Goal: Task Accomplishment & Management: Complete application form

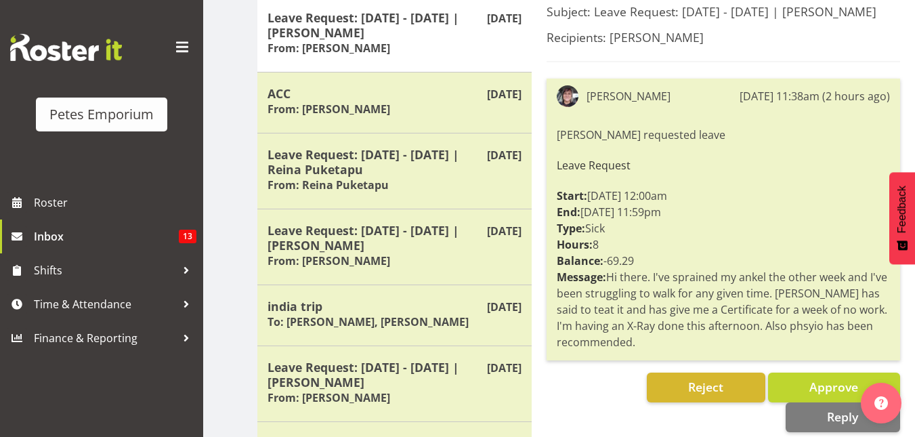
scroll to position [189, 0]
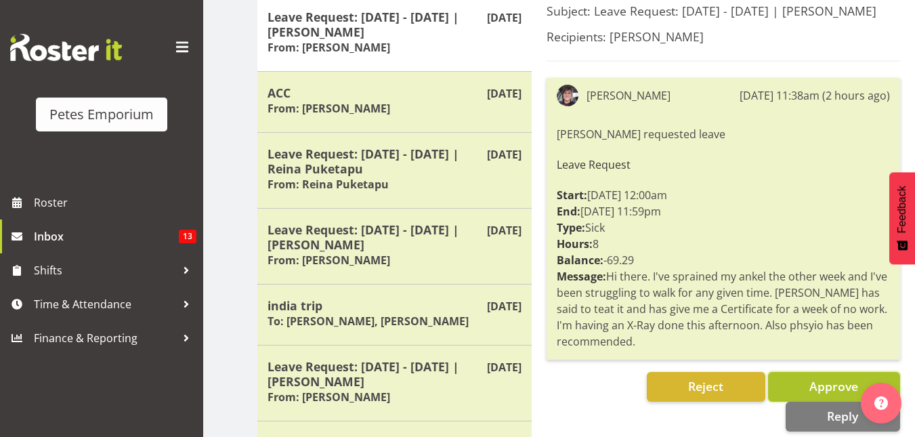
click at [804, 372] on button "Approve" at bounding box center [834, 387] width 132 height 30
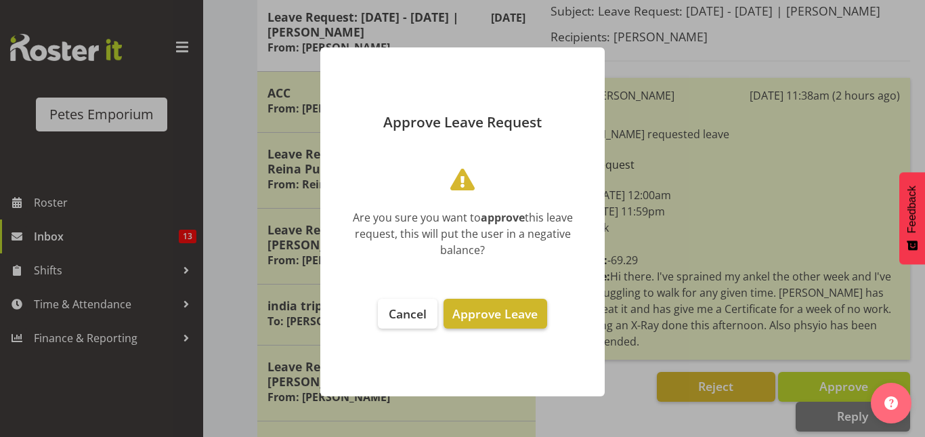
click at [487, 311] on span "Approve Leave" at bounding box center [494, 313] width 85 height 16
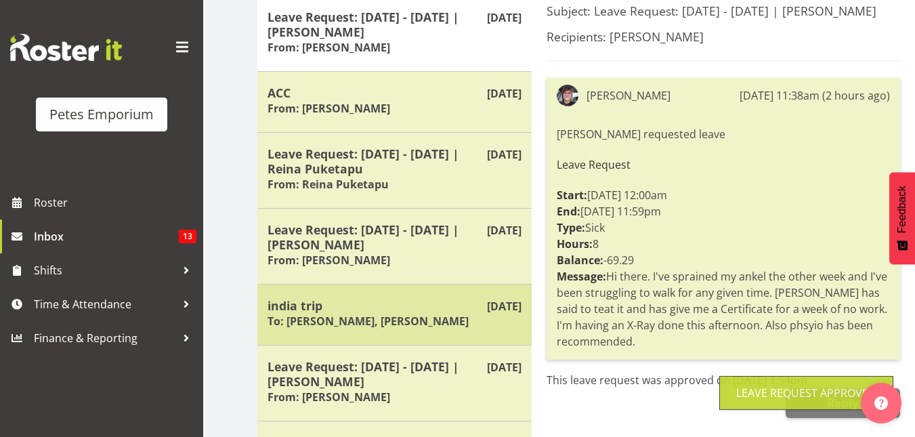
click at [331, 314] on h6 "To: Janelle Jonkers, Jodine Bunn" at bounding box center [367, 321] width 201 height 14
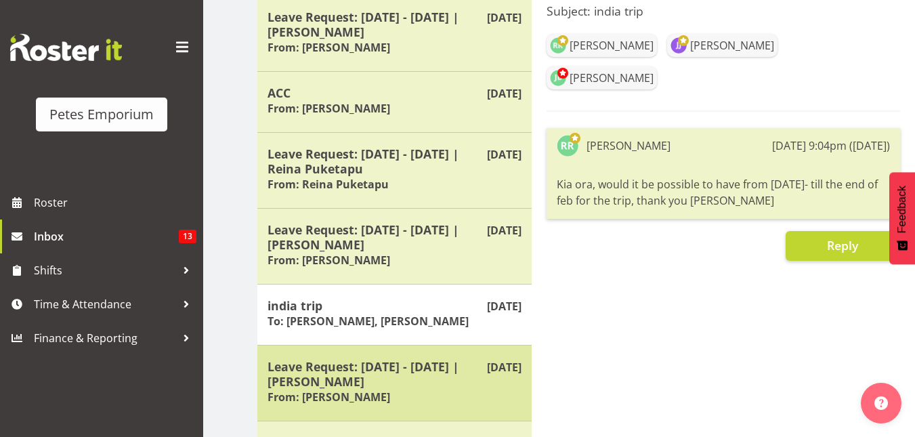
click at [322, 373] on h5 "Leave Request: 27/11/25 - 28/11/25 | Ruth Robertson-Taylor" at bounding box center [394, 374] width 254 height 30
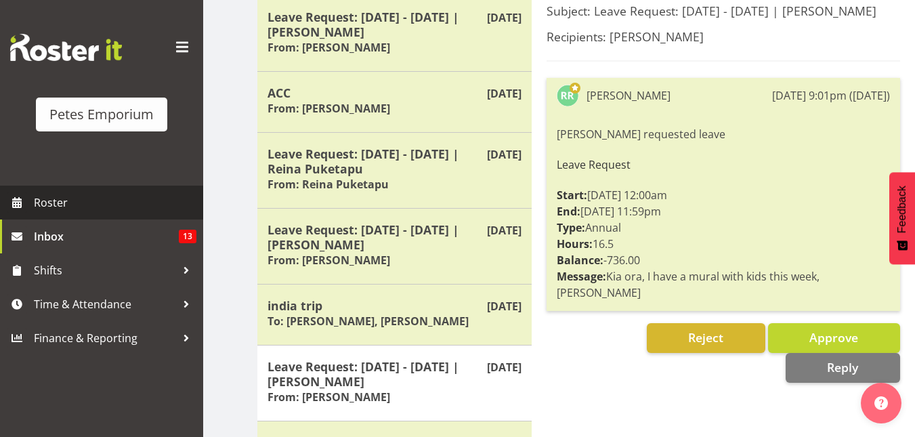
click at [35, 202] on span "Roster" at bounding box center [115, 202] width 162 height 20
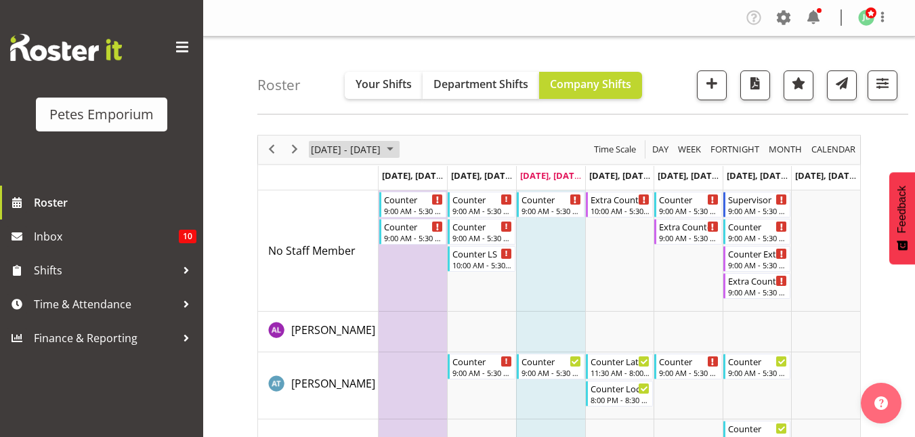
click at [398, 154] on span "September 2025" at bounding box center [390, 149] width 16 height 17
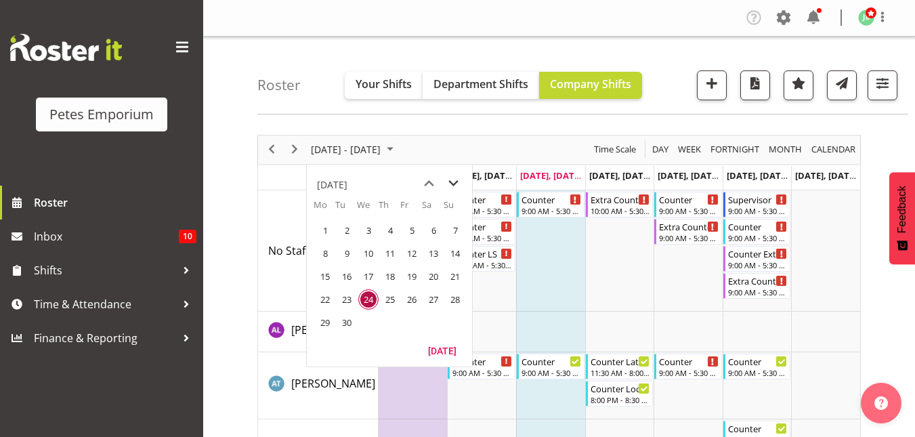
click at [457, 181] on span "next month" at bounding box center [453, 183] width 24 height 24
click at [326, 324] on span "24" at bounding box center [325, 322] width 20 height 20
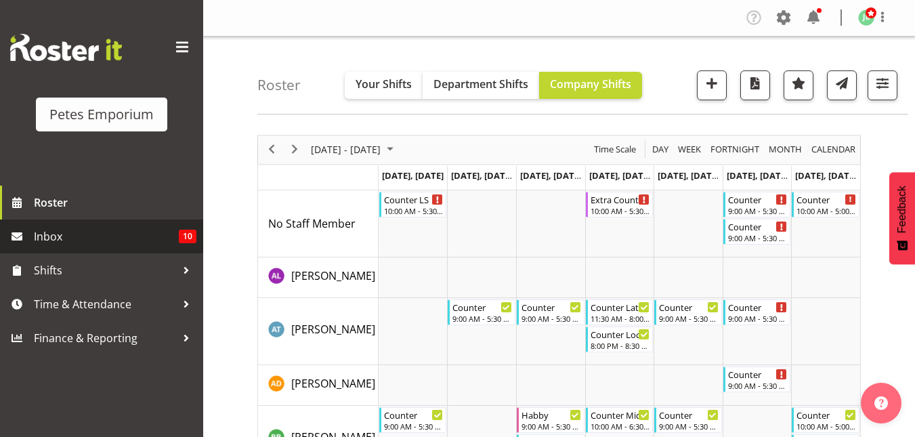
click at [93, 238] on span "Inbox" at bounding box center [106, 236] width 145 height 20
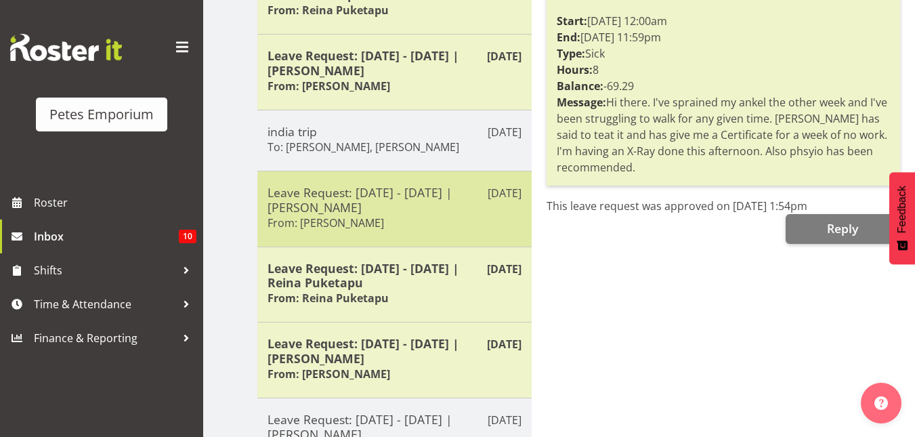
scroll to position [364, 0]
click at [347, 198] on h5 "Leave Request: [DATE] - [DATE] | [PERSON_NAME]" at bounding box center [394, 199] width 254 height 30
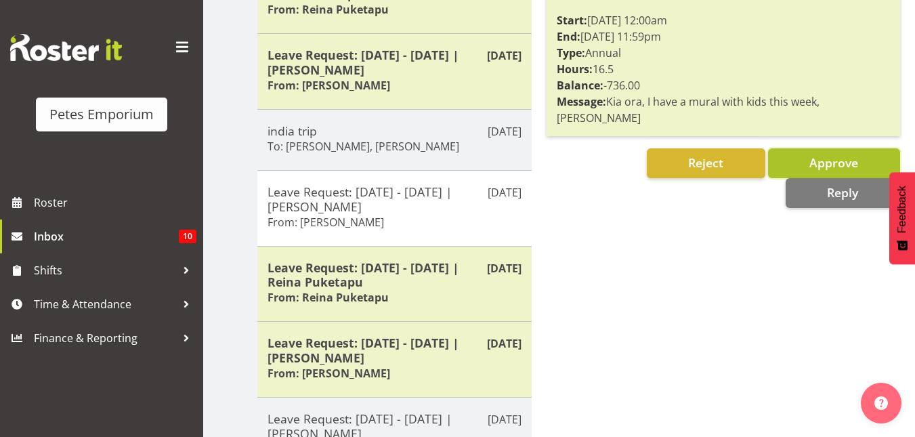
click at [796, 160] on button "Approve" at bounding box center [834, 163] width 132 height 30
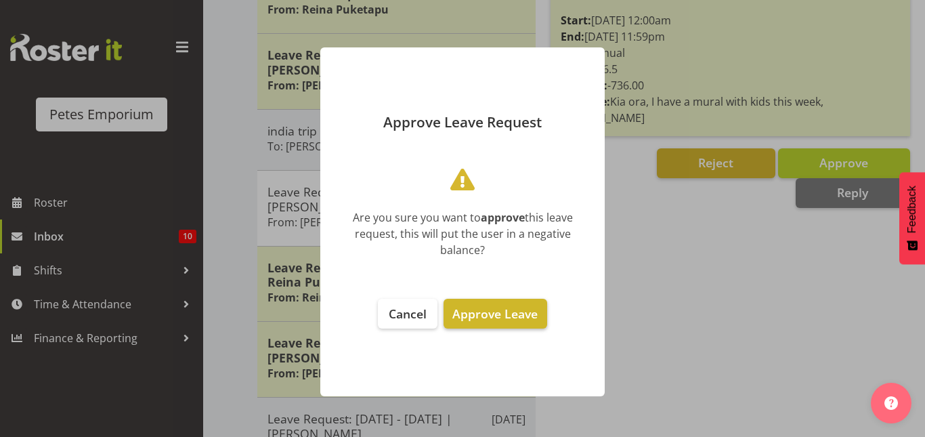
click at [517, 311] on span "Approve Leave" at bounding box center [494, 313] width 85 height 16
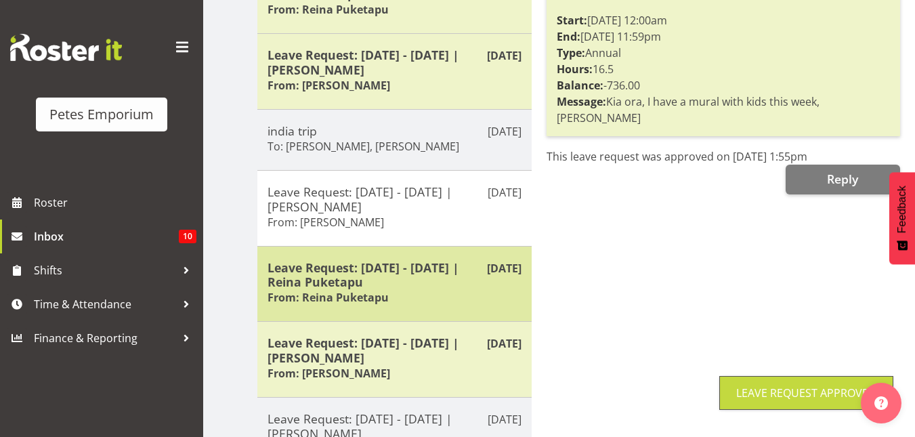
click at [391, 283] on h5 "Leave Request: [DATE] - [DATE] | Reina Puketapu" at bounding box center [394, 275] width 254 height 30
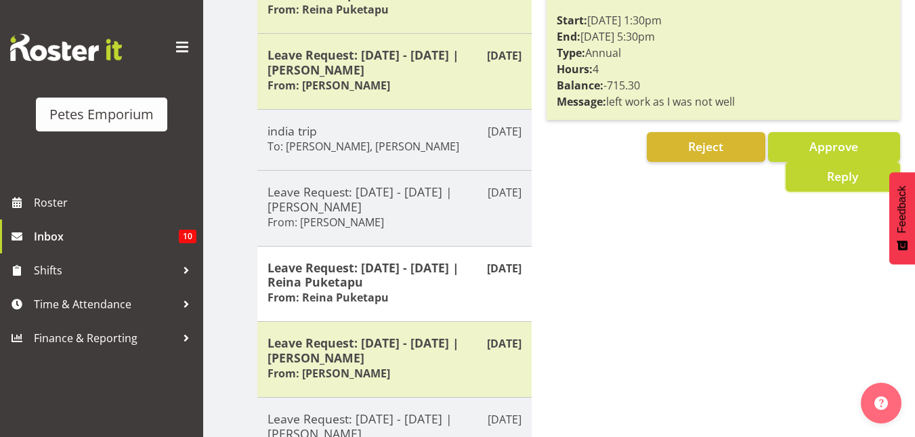
click at [844, 179] on span "Reply" at bounding box center [842, 176] width 31 height 16
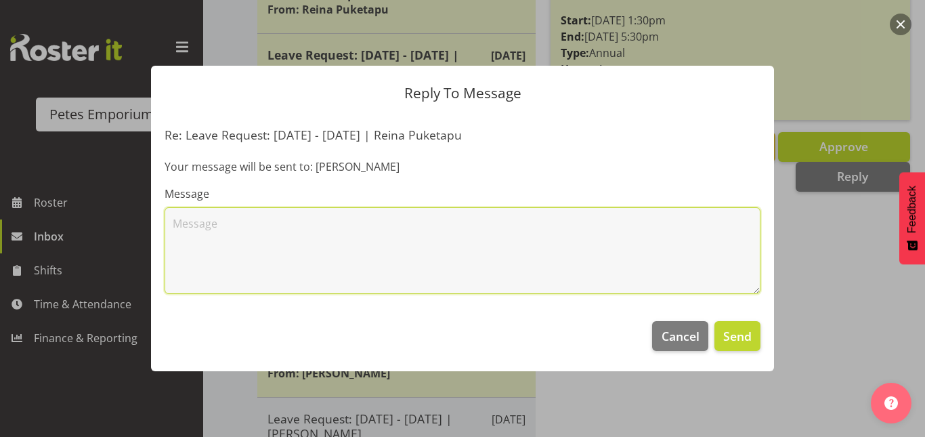
click at [273, 231] on textarea at bounding box center [463, 250] width 596 height 87
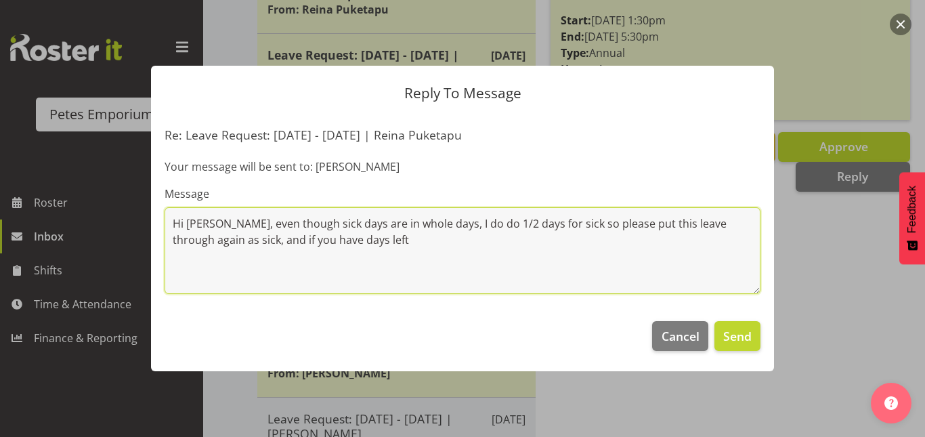
click at [290, 239] on textarea "Hi Reina, even though sick days are in whole days, I do do 1/2 days for sick so…" at bounding box center [463, 250] width 596 height 87
click at [337, 238] on textarea "Hi Reina, even though sick days are in whole days, I do do 1/2 days for sick so…" at bounding box center [463, 250] width 596 height 87
click at [364, 240] on textarea "Hi Reina, even though sick days are in whole days, I do do 1/2 days for sick so…" at bounding box center [463, 250] width 596 height 87
type textarea "Hi Reina, even though sick days are in whole days, I do do 1/2 days for sick so…"
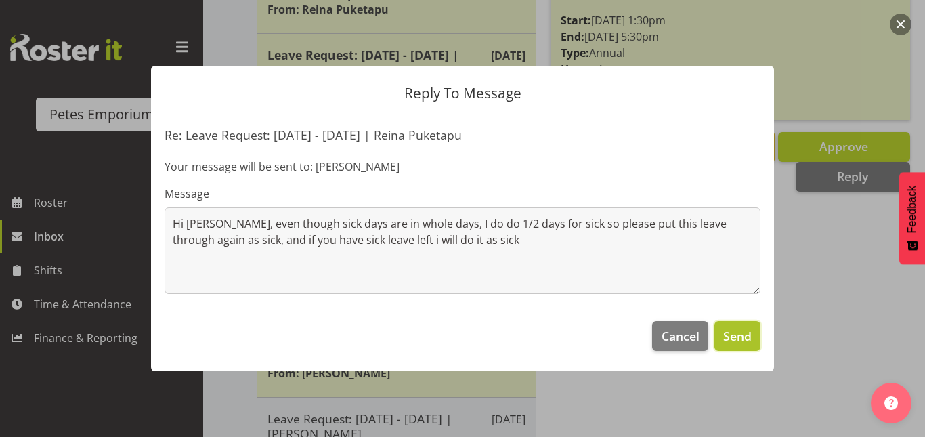
click at [743, 321] on button "Send" at bounding box center [737, 336] width 46 height 30
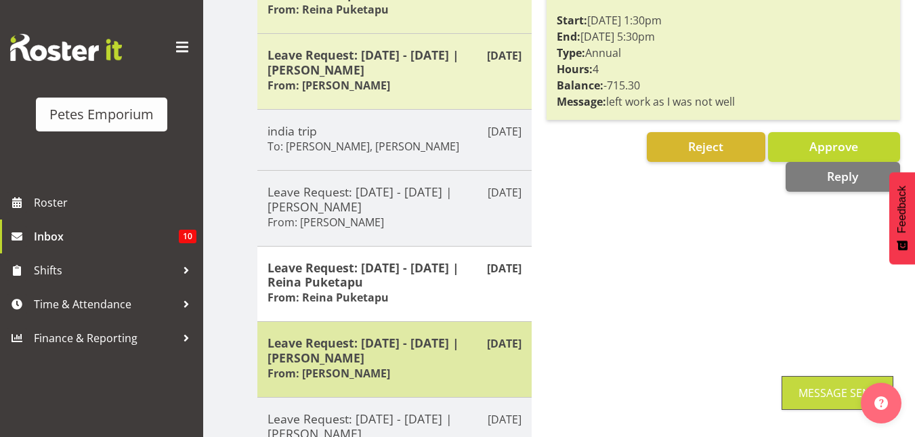
click at [375, 361] on h5 "Leave Request: 21/11/25 - 23/11/25 | Tamara Straker" at bounding box center [394, 350] width 254 height 30
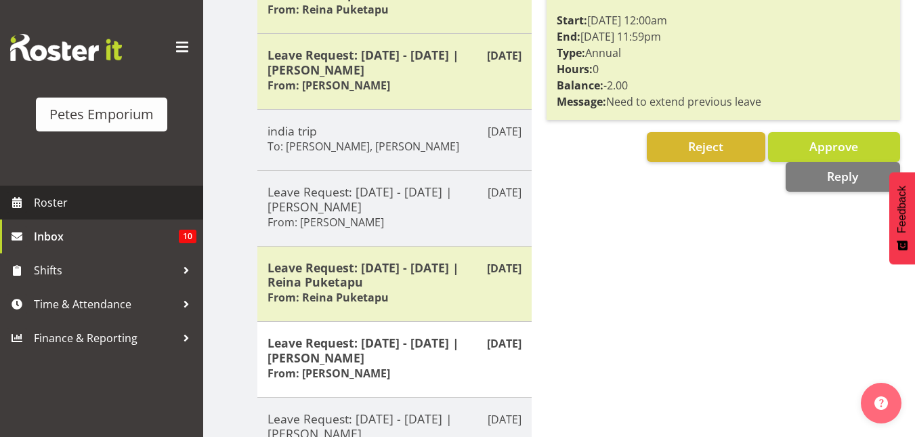
click at [46, 206] on span "Roster" at bounding box center [115, 202] width 162 height 20
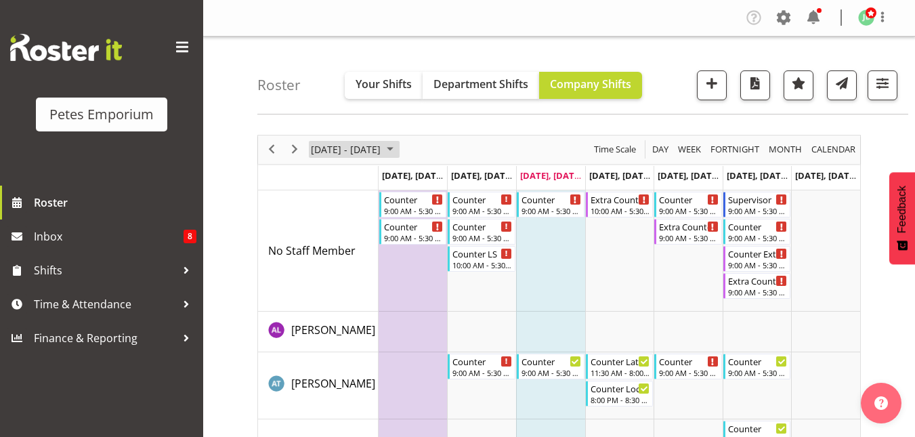
click at [398, 147] on span "September 2025" at bounding box center [390, 149] width 16 height 17
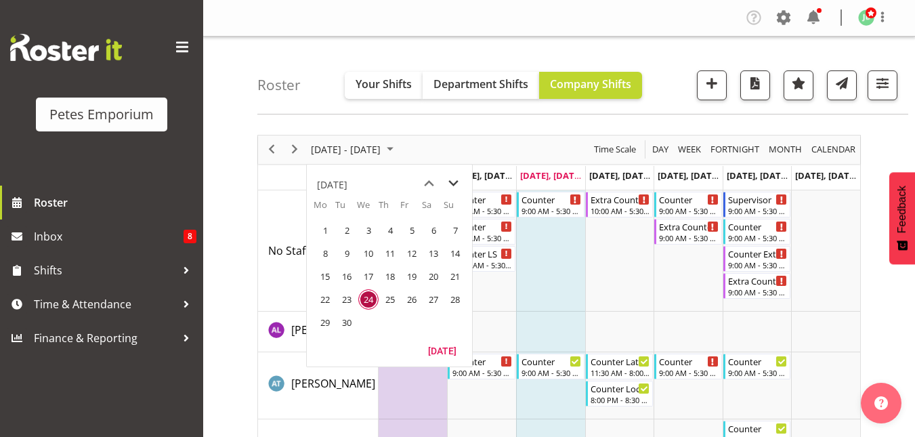
click at [454, 185] on span "next month" at bounding box center [453, 183] width 24 height 24
click at [322, 303] on span "17" at bounding box center [325, 299] width 20 height 20
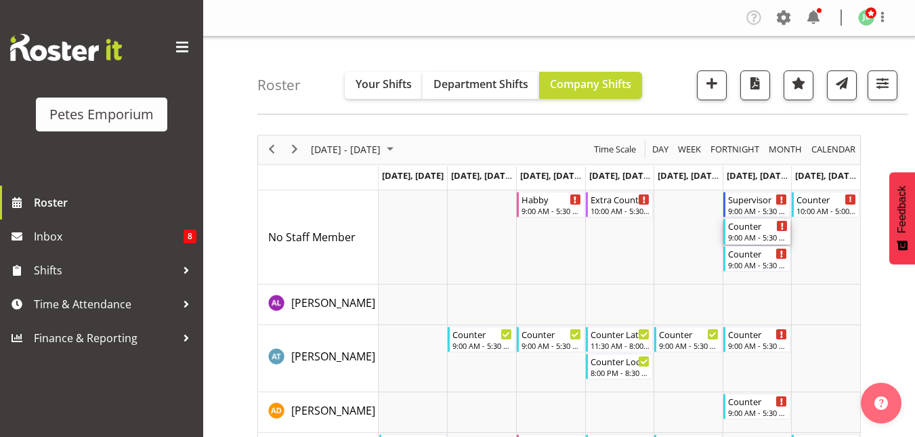
click at [757, 234] on div "9:00 AM - 5:30 PM" at bounding box center [758, 237] width 60 height 11
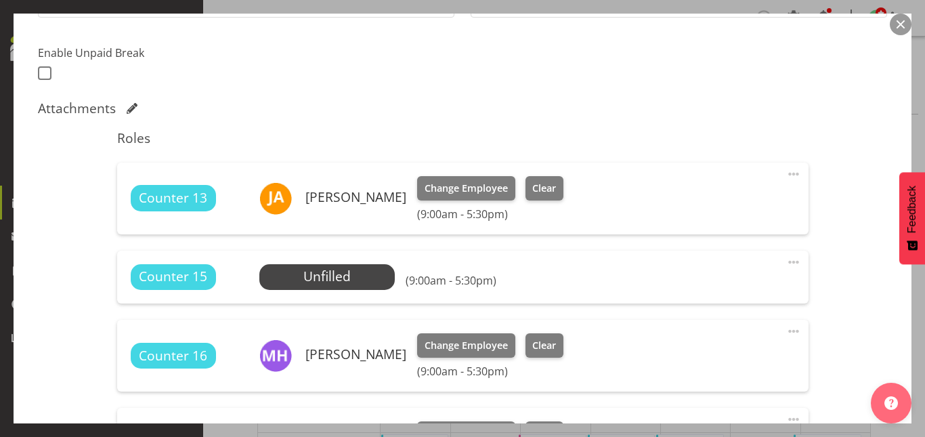
scroll to position [345, 0]
click at [292, 283] on span "Select Employee" at bounding box center [327, 276] width 101 height 20
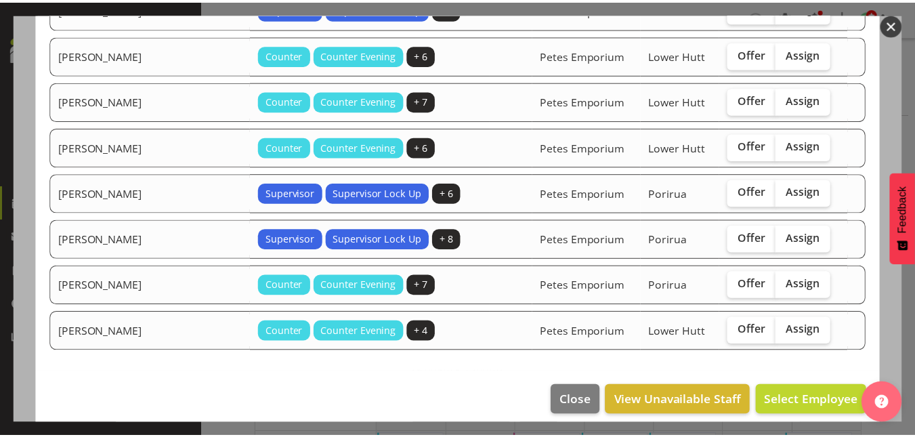
scroll to position [540, 0]
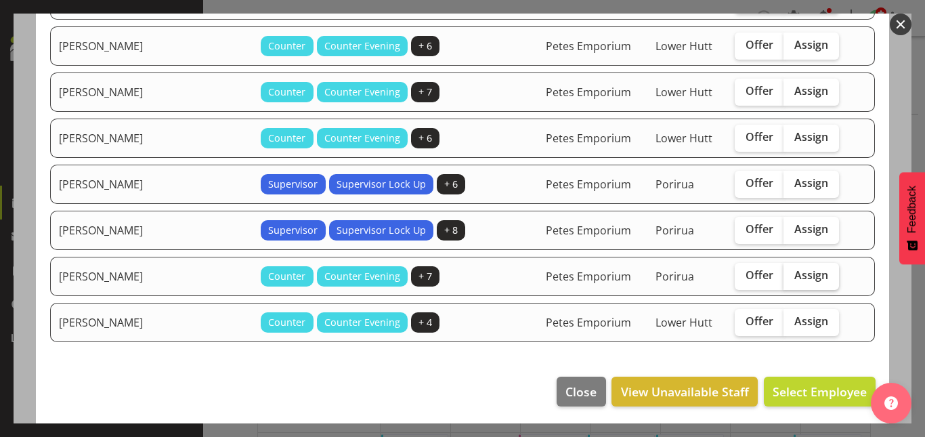
click at [794, 280] on span "Assign" at bounding box center [811, 275] width 34 height 14
click at [783, 280] on input "Assign" at bounding box center [787, 275] width 9 height 9
checkbox input "true"
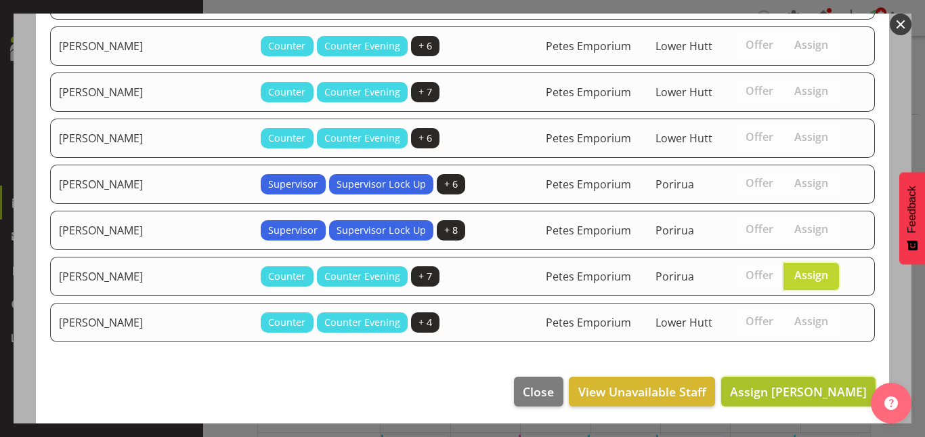
click at [793, 401] on button "Assign Tamara Straker" at bounding box center [798, 391] width 154 height 30
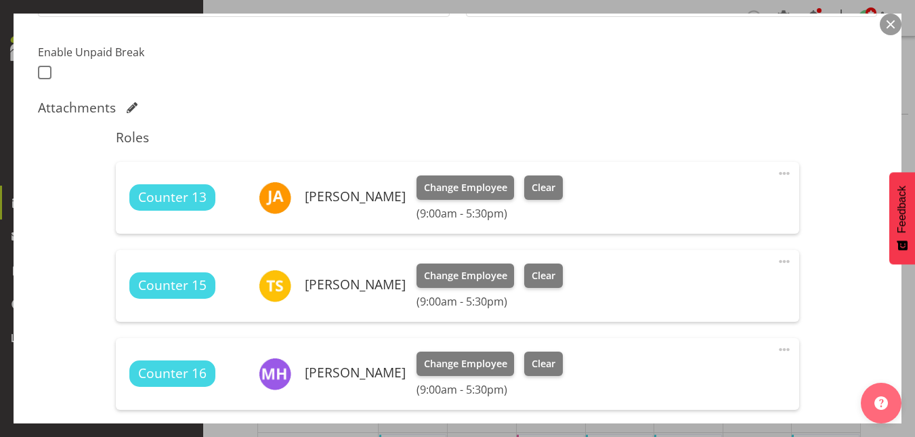
scroll to position [602, 0]
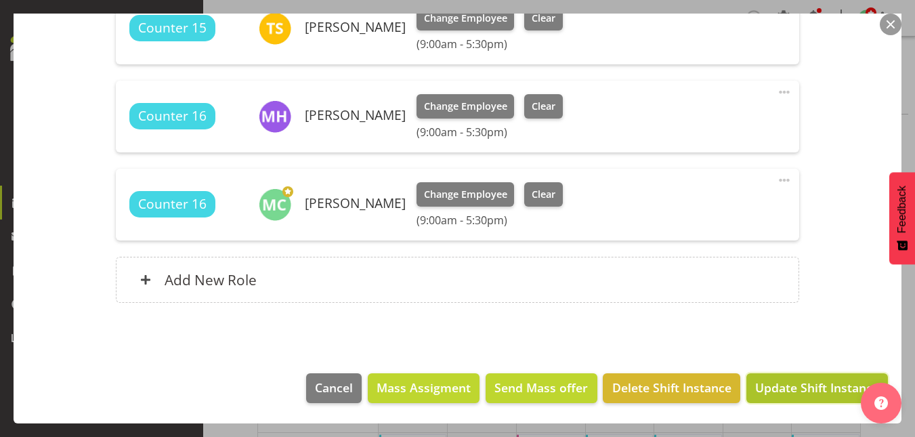
click at [811, 383] on span "Update Shift Instance" at bounding box center [817, 387] width 124 height 18
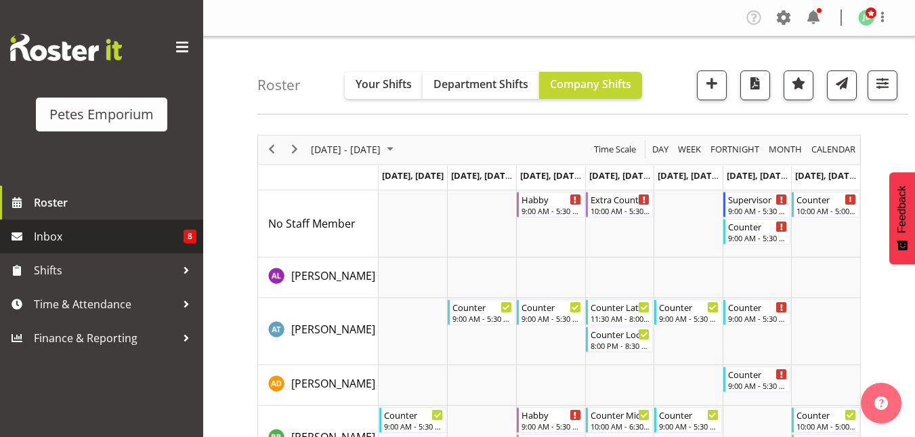
click at [43, 238] on span "Inbox" at bounding box center [109, 236] width 150 height 20
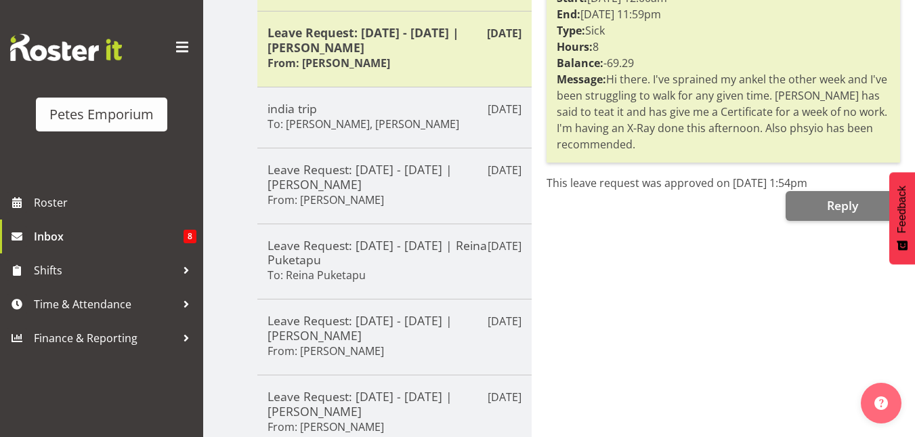
scroll to position [387, 0]
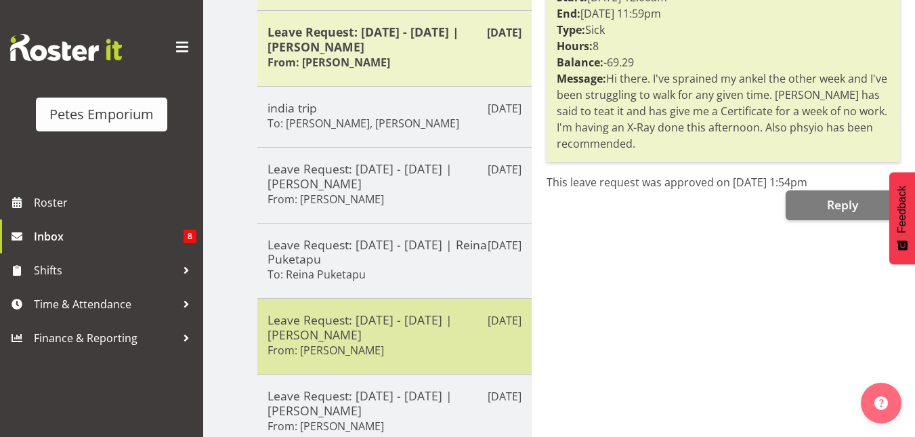
click at [344, 324] on h5 "Leave Request: [DATE] - [DATE] | [PERSON_NAME]" at bounding box center [394, 327] width 254 height 30
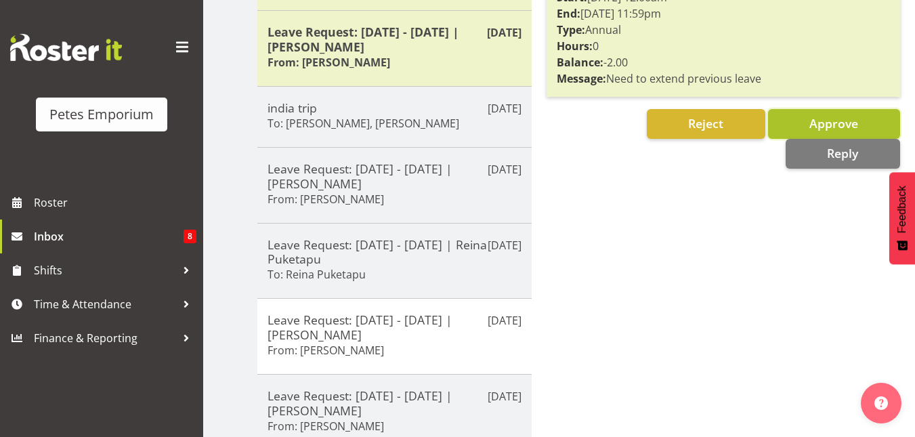
click at [816, 123] on span "Approve" at bounding box center [833, 123] width 49 height 16
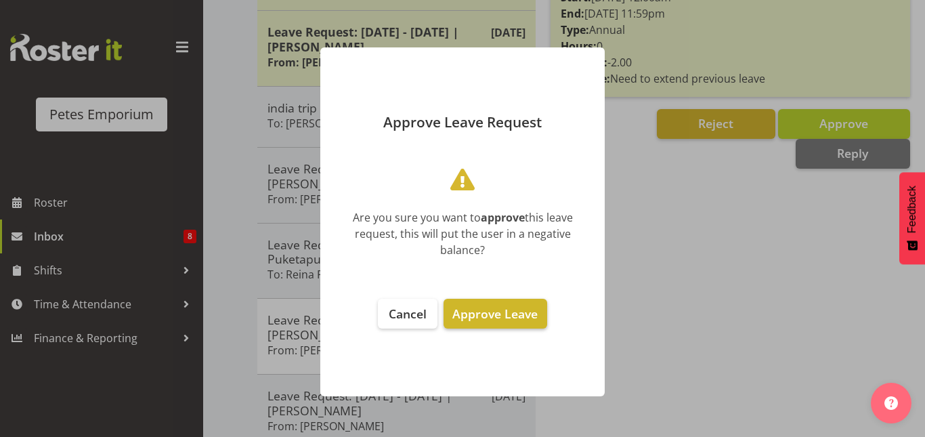
click at [477, 311] on span "Approve Leave" at bounding box center [494, 313] width 85 height 16
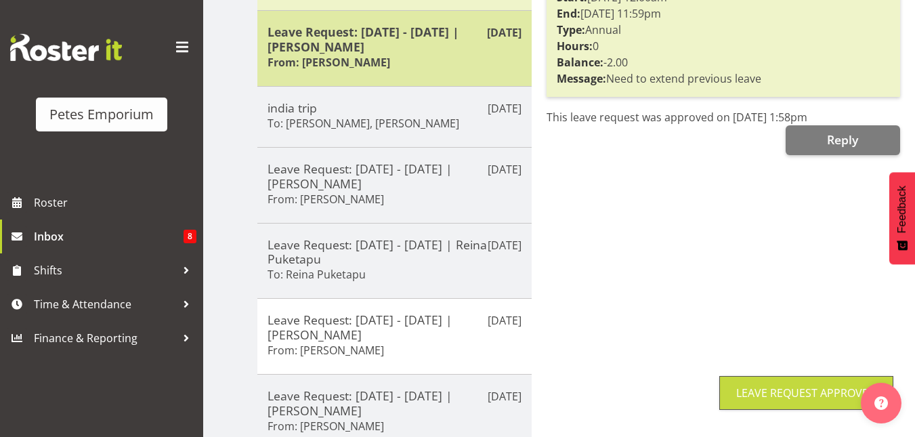
click at [387, 27] on h5 "Leave Request: 26/12/25 - 03/01/26 | Mackenzie Angus" at bounding box center [394, 39] width 254 height 30
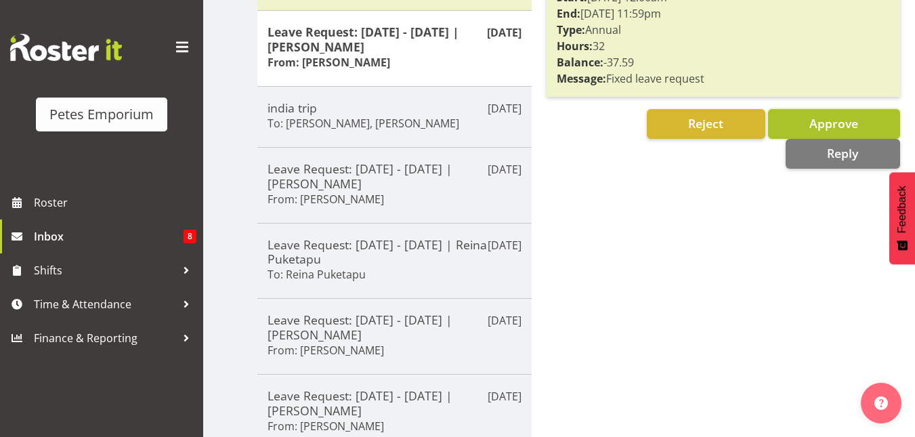
click at [827, 118] on span "Approve" at bounding box center [833, 123] width 49 height 16
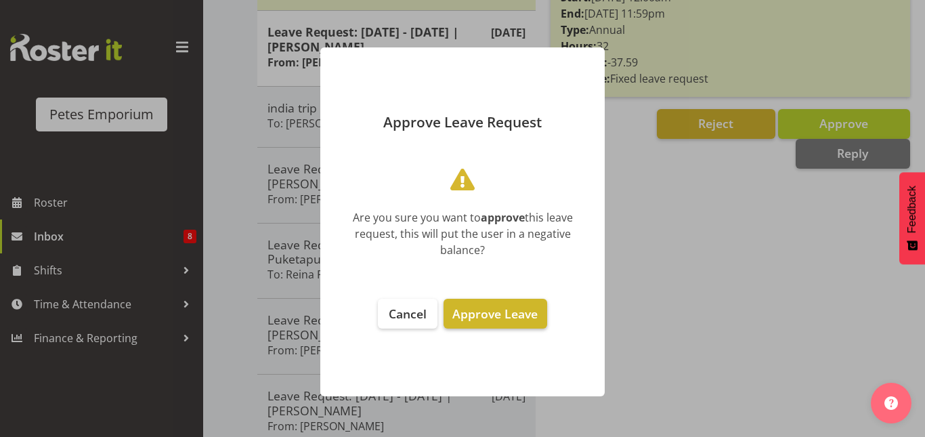
click at [482, 311] on span "Approve Leave" at bounding box center [494, 313] width 85 height 16
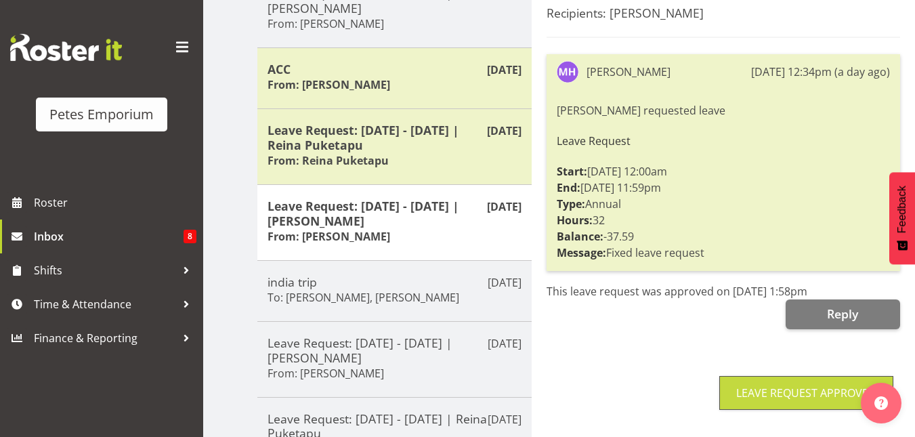
scroll to position [212, 0]
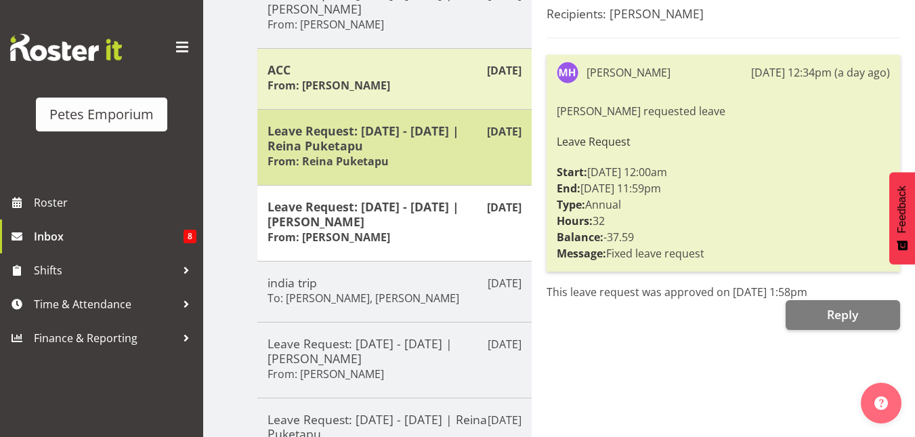
click at [415, 146] on h5 "Leave Request: 23/09/25 - 23/09/25 | Reina Puketapu" at bounding box center [394, 138] width 254 height 30
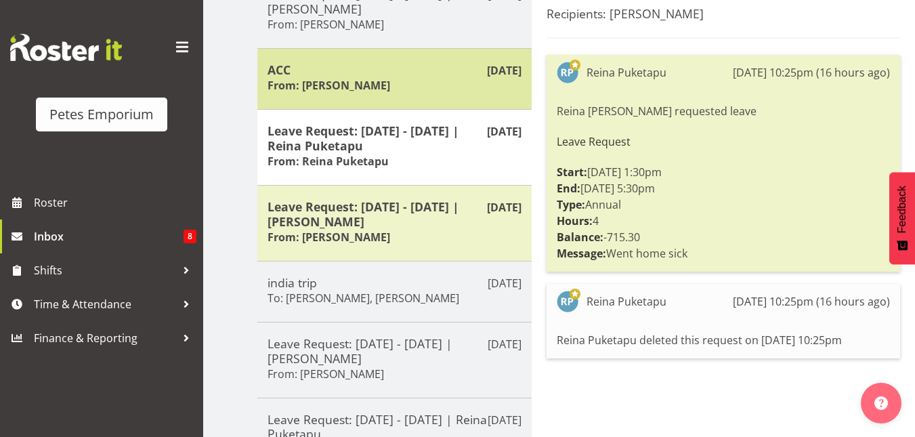
click at [393, 77] on div "ACC From: Michelle Whale" at bounding box center [394, 78] width 254 height 33
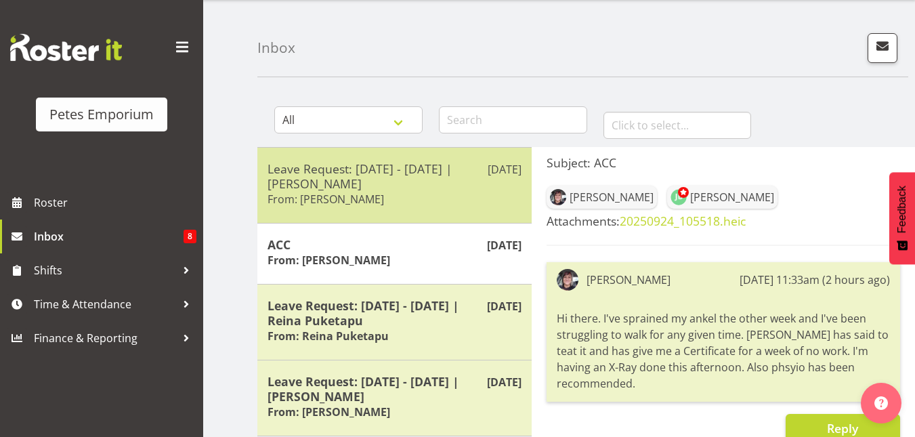
scroll to position [37, 0]
click at [352, 177] on h5 "Leave Request: 26/09/25 - 30/09/25 | Michelle Whale" at bounding box center [394, 177] width 254 height 30
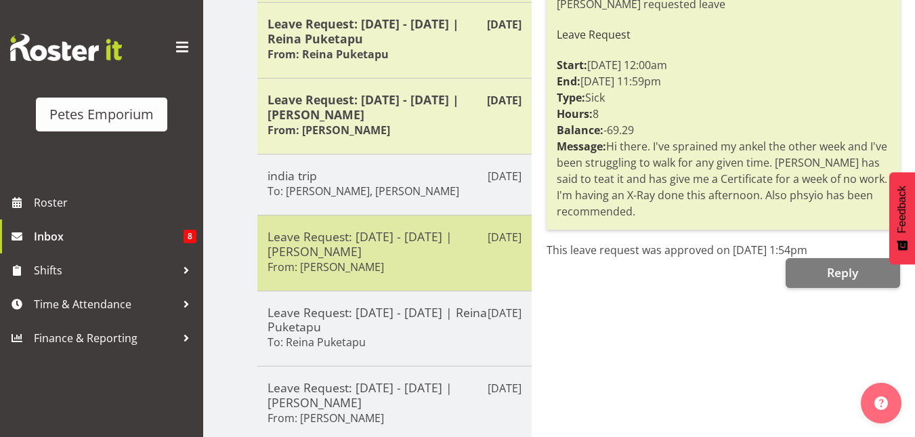
scroll to position [529, 0]
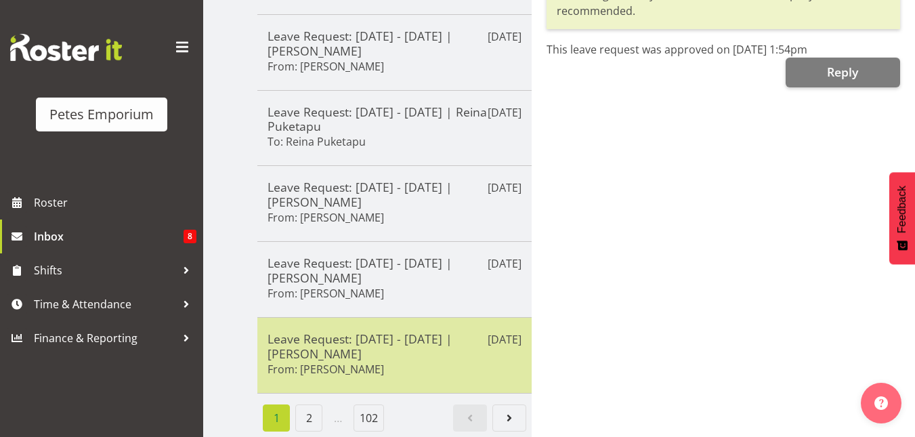
click at [346, 344] on h5 "Leave Request: 23/09/25 - 23/09/25 | Helena Tomlin" at bounding box center [394, 346] width 254 height 30
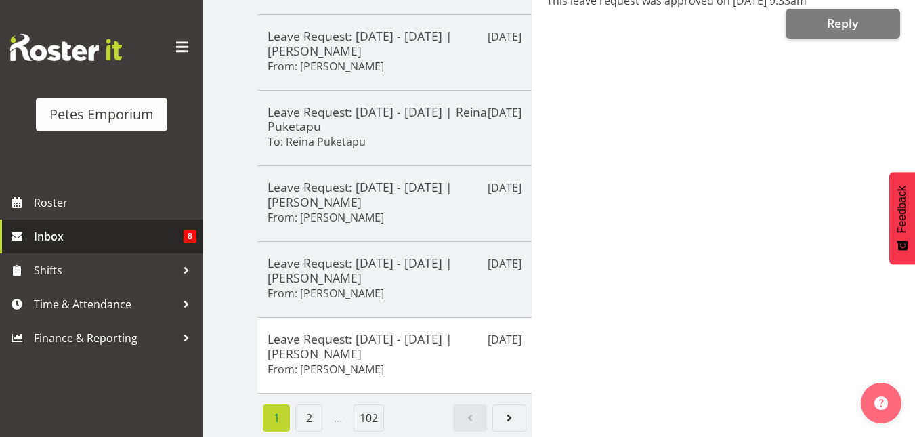
click at [63, 235] on span "Inbox" at bounding box center [109, 236] width 150 height 20
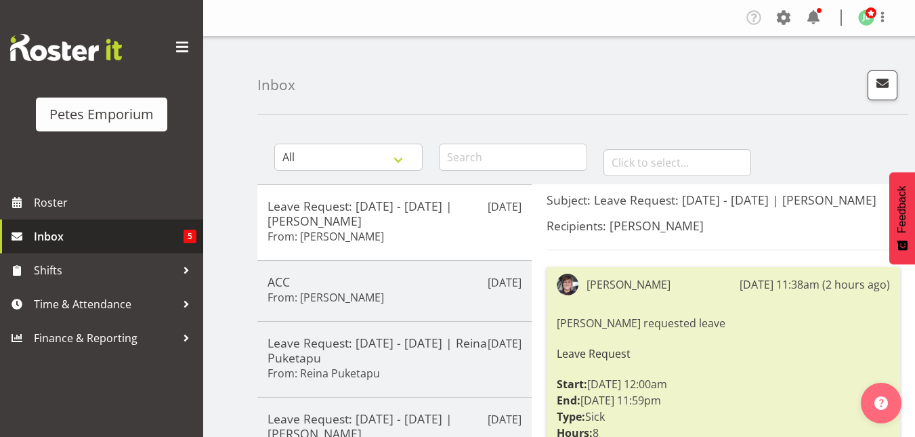
click at [87, 245] on span "Inbox" at bounding box center [109, 236] width 150 height 20
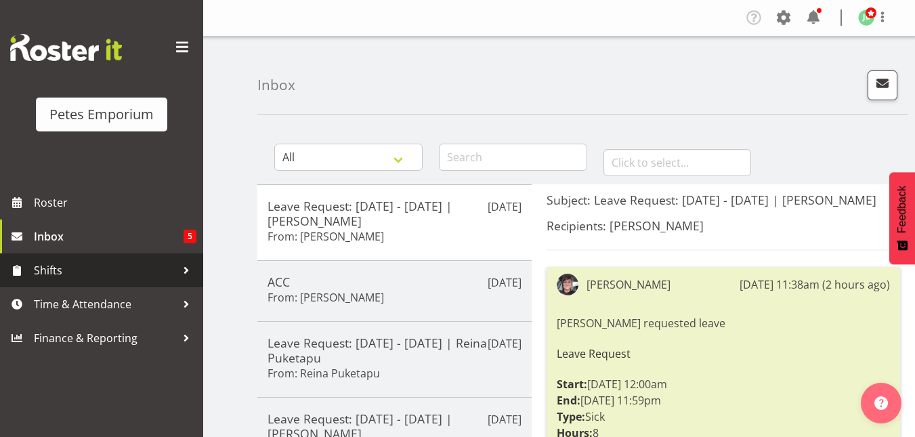
click at [85, 275] on span "Shifts" at bounding box center [105, 270] width 142 height 20
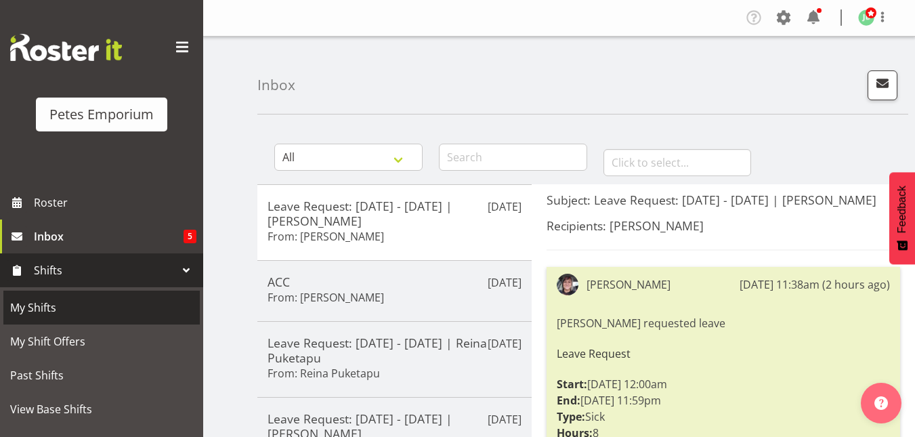
scroll to position [196, 0]
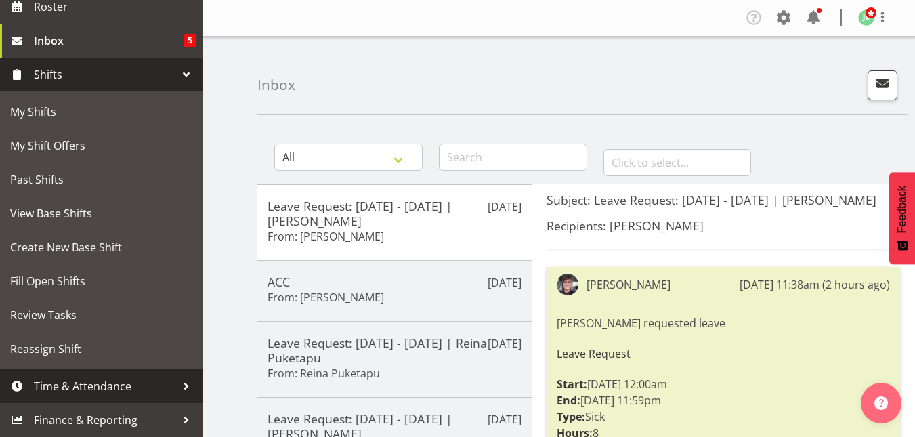
click at [69, 378] on span "Time & Attendance" at bounding box center [105, 386] width 142 height 20
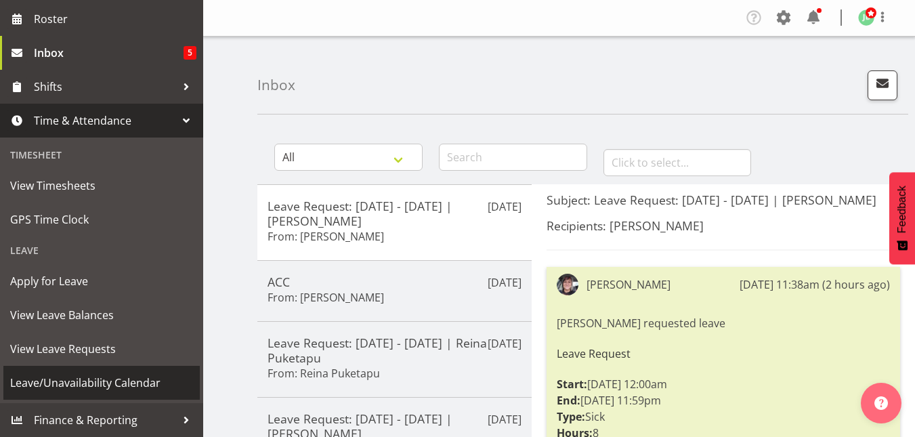
scroll to position [183, 0]
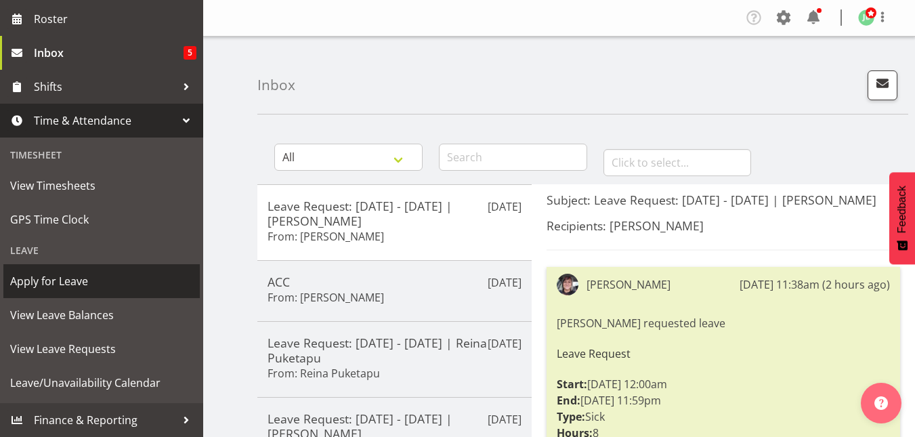
click at [42, 286] on span "Apply for Leave" at bounding box center [101, 281] width 183 height 20
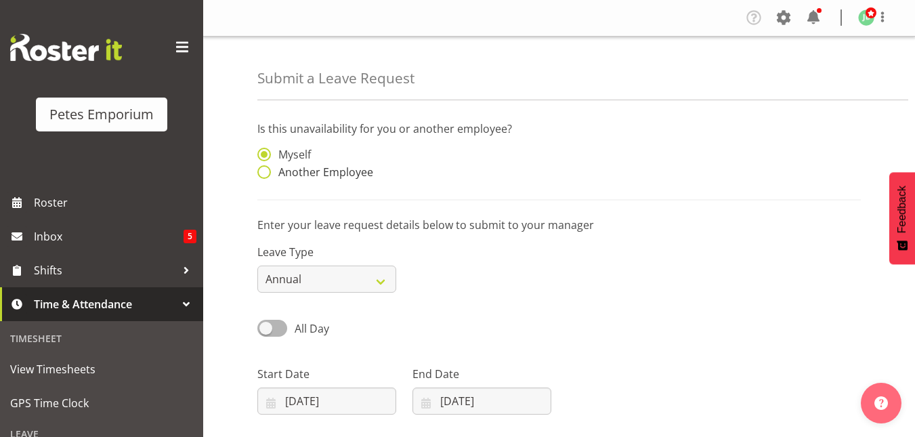
click at [270, 171] on span at bounding box center [264, 172] width 14 height 14
click at [266, 171] on input "Another Employee" at bounding box center [261, 172] width 9 height 9
radio input "true"
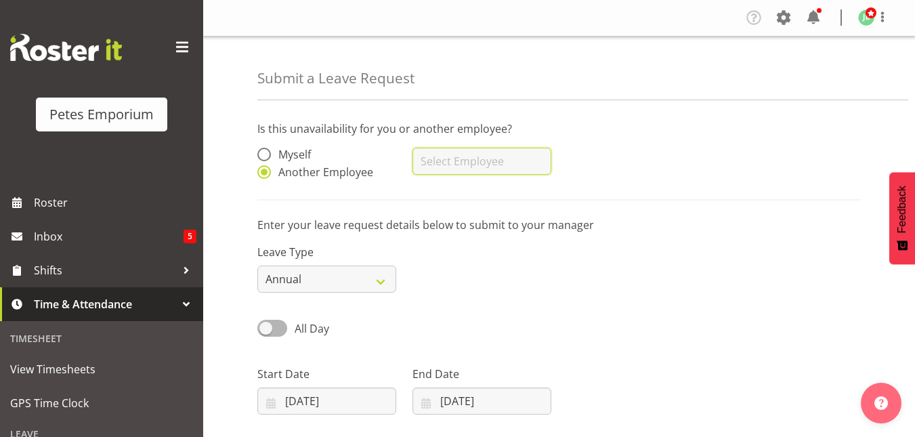
click at [451, 157] on input "text" at bounding box center [481, 161] width 139 height 27
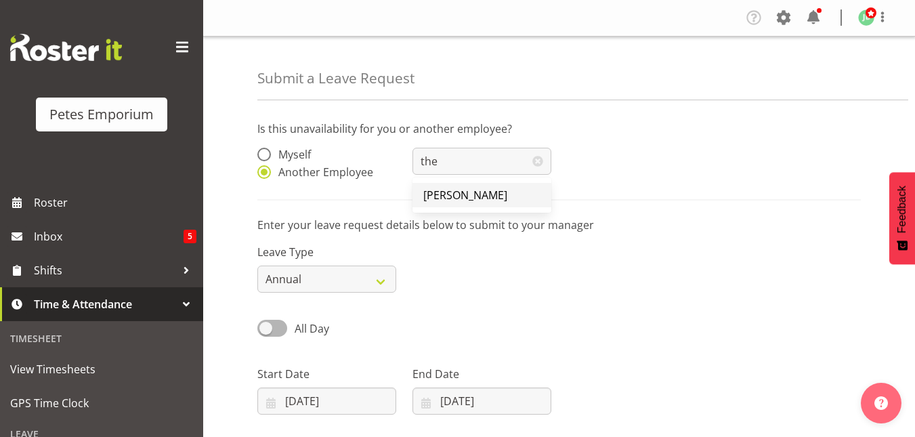
click at [461, 188] on span "[PERSON_NAME]" at bounding box center [465, 195] width 84 height 15
type input "[PERSON_NAME]"
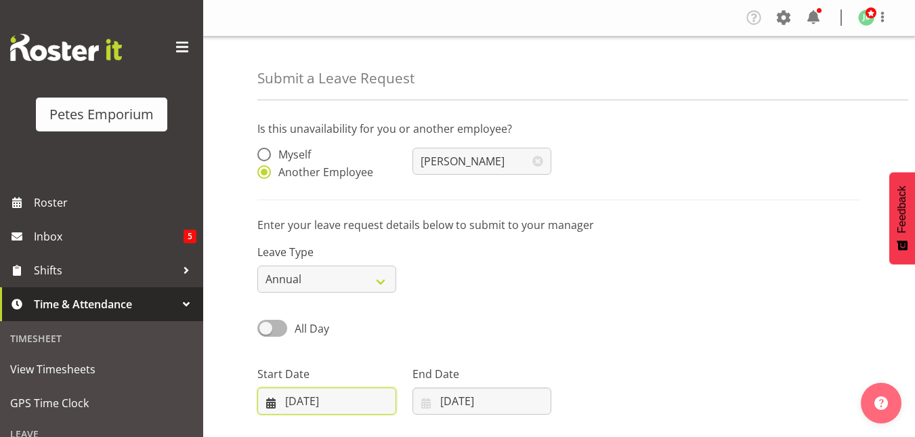
click at [328, 403] on input "[DATE]" at bounding box center [326, 400] width 139 height 27
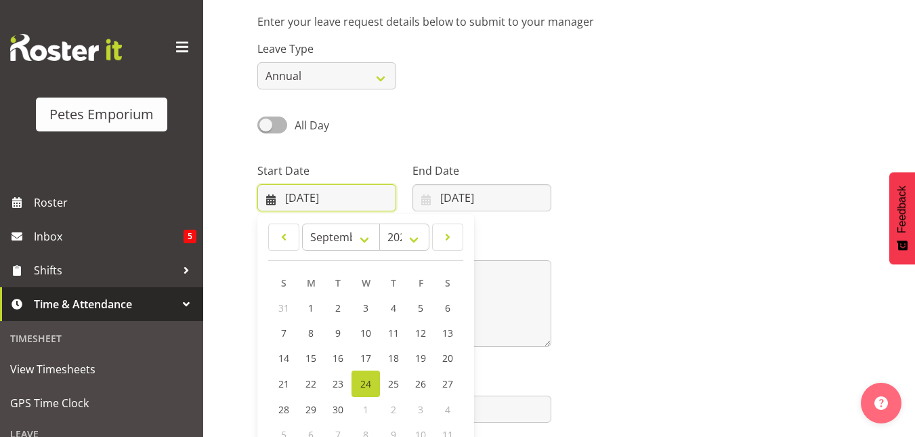
scroll to position [209, 0]
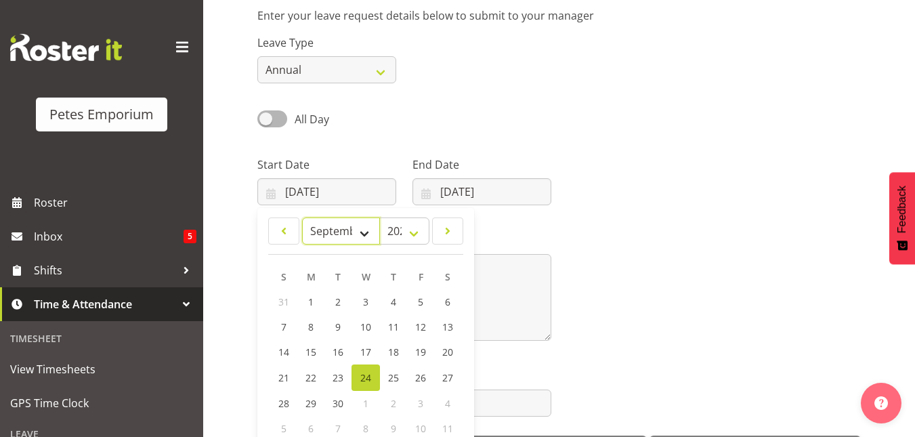
click at [366, 236] on select "January February March April May June July August September October November De…" at bounding box center [341, 230] width 78 height 27
select select "10"
click at [302, 217] on select "January February March April May June July August September October November De…" at bounding box center [341, 230] width 78 height 27
click at [389, 376] on span "20" at bounding box center [392, 376] width 11 height 13
type input "[DATE]"
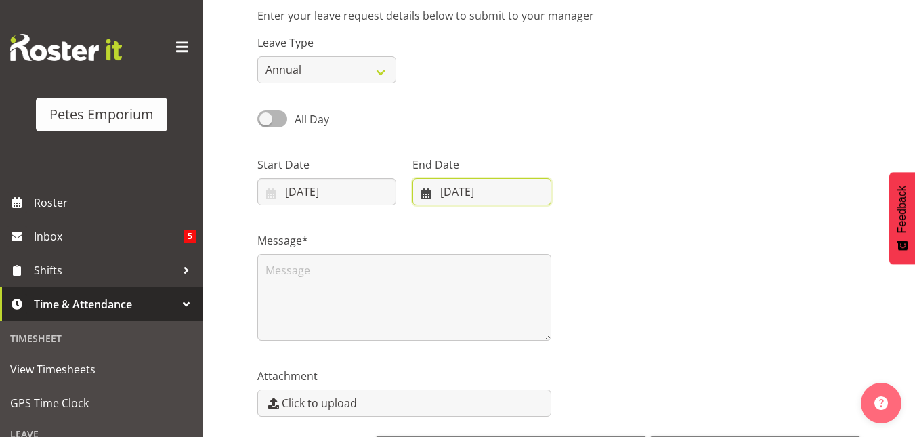
click at [467, 196] on input "[DATE]" at bounding box center [481, 191] width 139 height 27
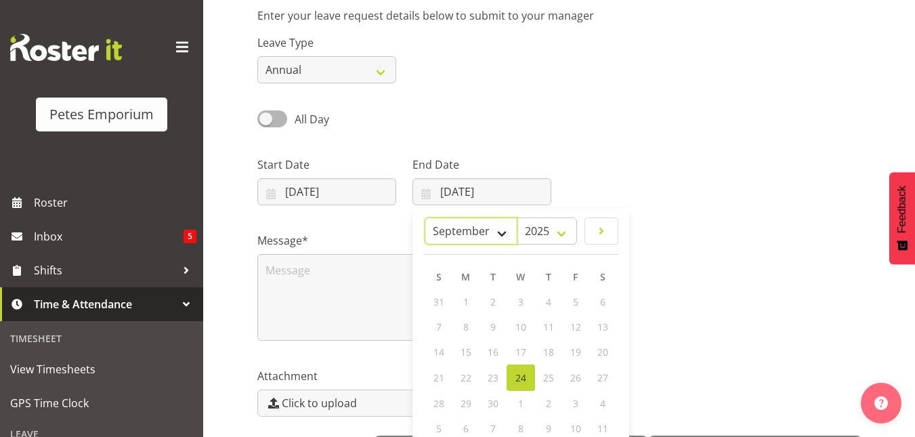
click at [502, 230] on select "January February March April May June July August September October November De…" at bounding box center [470, 230] width 93 height 27
select select "10"
click at [424, 217] on select "January February March April May June July August September October November De…" at bounding box center [470, 230] width 93 height 27
click at [489, 401] on span "25" at bounding box center [493, 401] width 11 height 13
type input "[DATE]"
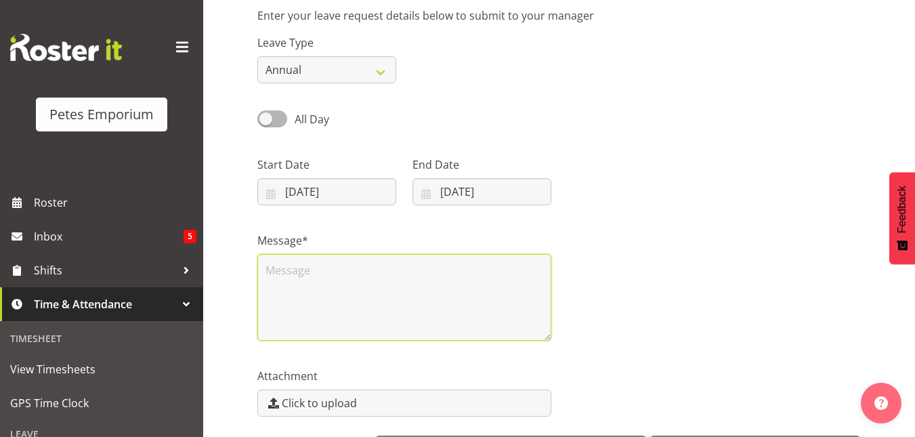
click at [301, 302] on textarea at bounding box center [404, 297] width 294 height 87
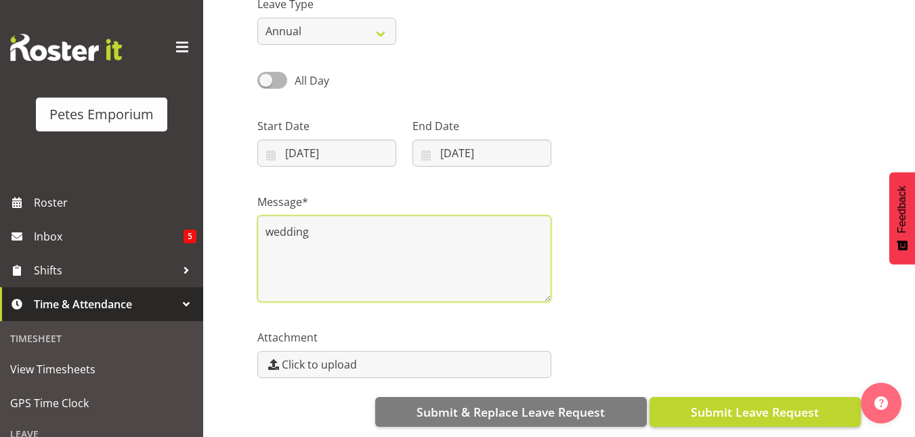
type textarea "wedding"
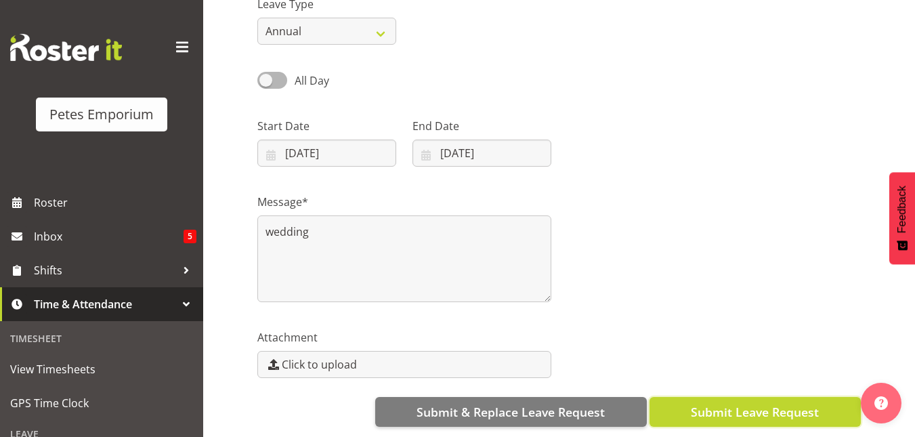
click at [772, 403] on span "Submit Leave Request" at bounding box center [755, 412] width 128 height 18
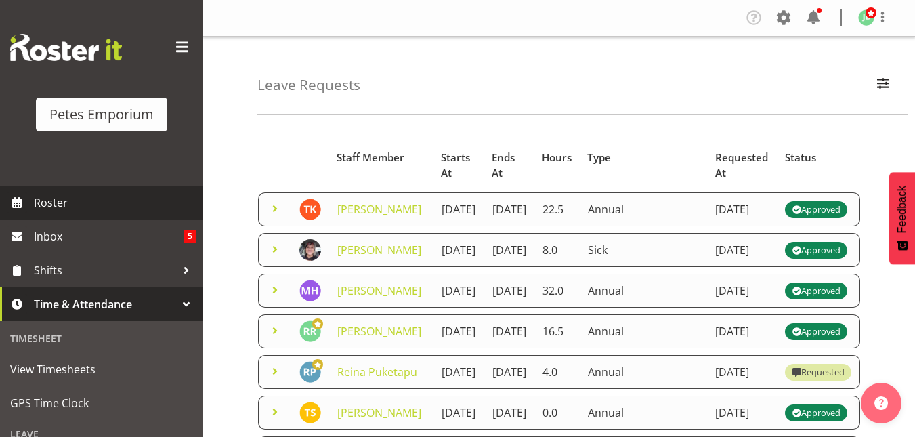
click at [84, 204] on span "Roster" at bounding box center [115, 202] width 162 height 20
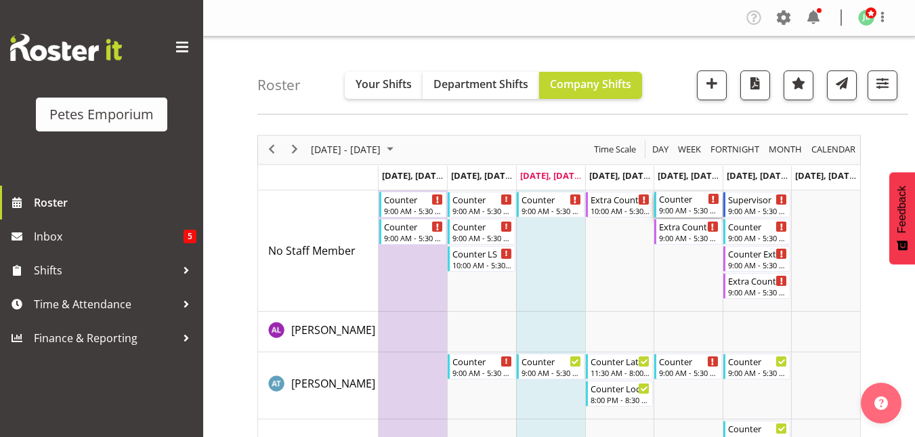
click at [686, 204] on div "Counter" at bounding box center [689, 199] width 60 height 14
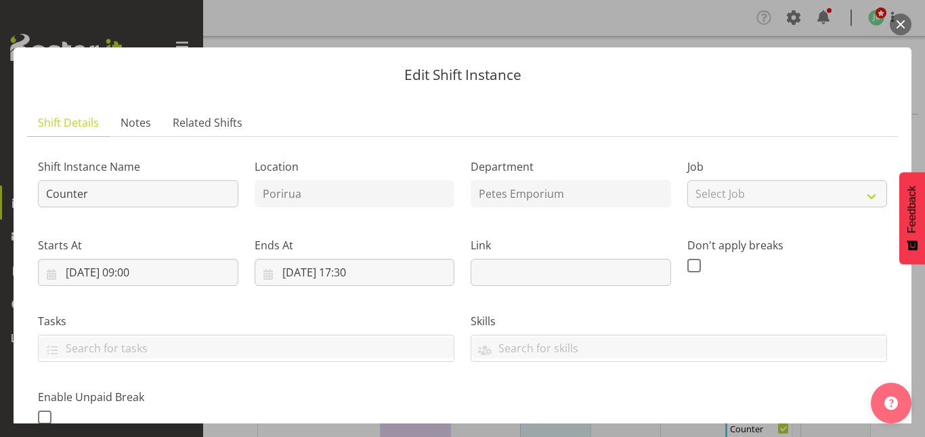
click at [898, 28] on button "button" at bounding box center [901, 25] width 22 height 22
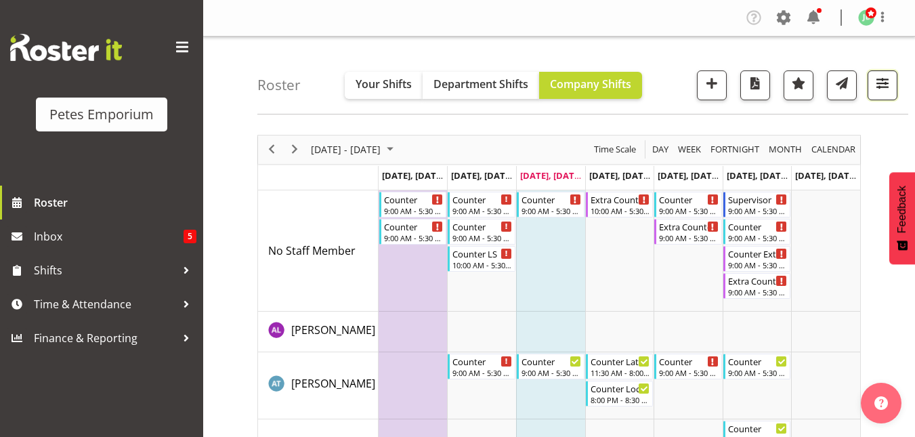
click at [885, 80] on span "button" at bounding box center [882, 83] width 18 height 18
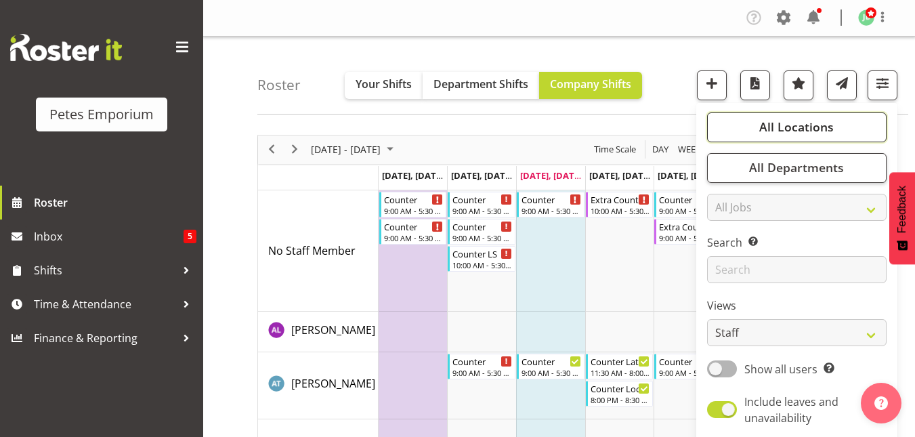
click at [809, 125] on span "All Locations" at bounding box center [796, 126] width 74 height 16
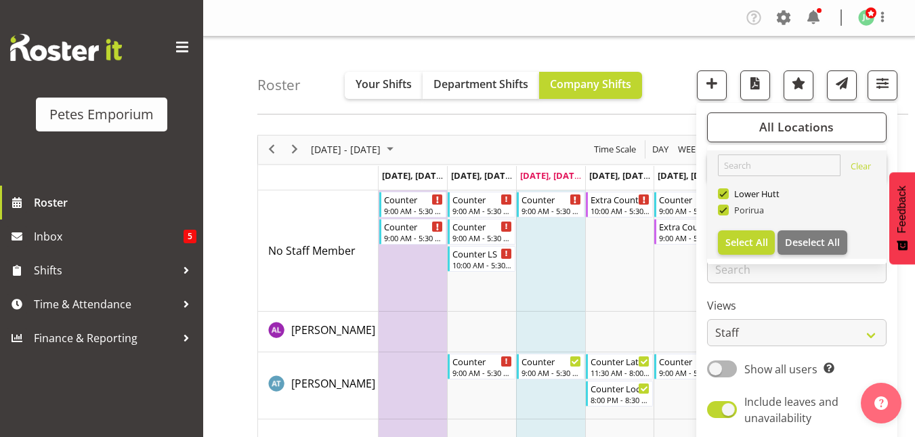
click at [725, 208] on span at bounding box center [723, 209] width 11 height 11
click at [725, 208] on input "Porirua" at bounding box center [722, 209] width 9 height 9
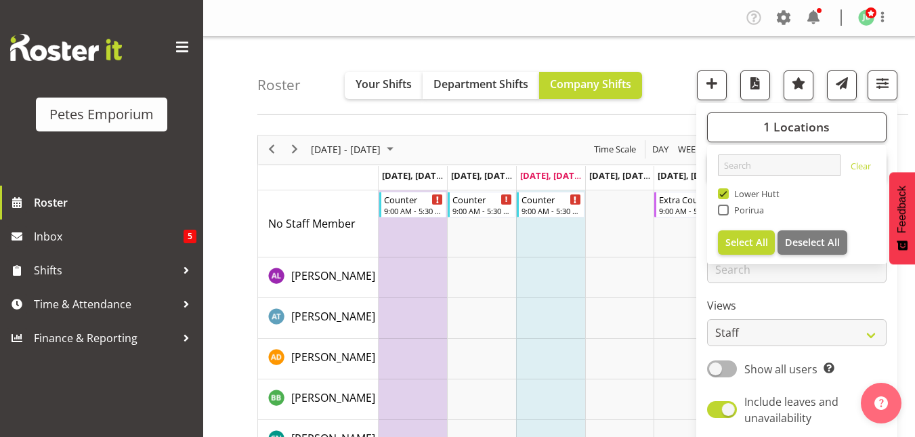
click at [662, 60] on div "Roster Your Shifts Department Shifts Company Shifts 1 Locations Clear [GEOGRAPH…" at bounding box center [582, 76] width 651 height 78
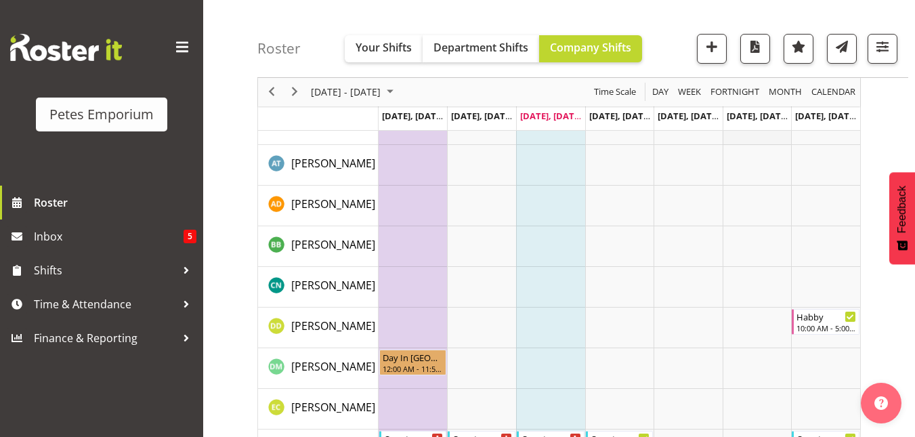
scroll to position [156, 0]
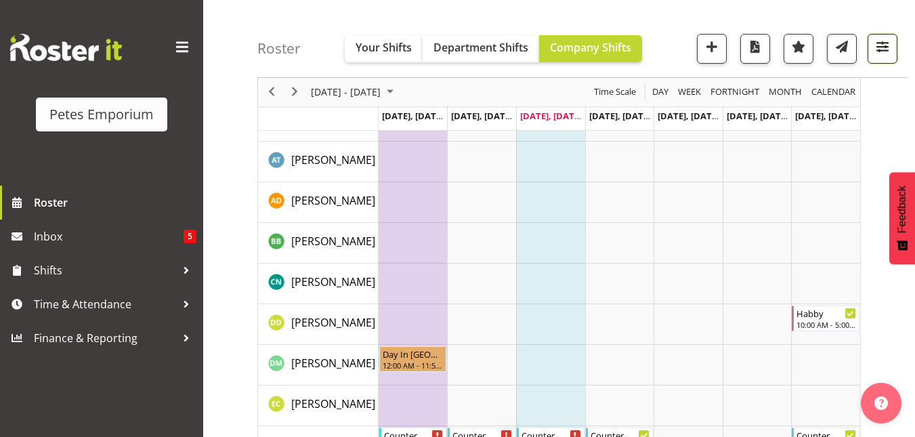
click at [888, 46] on span "button" at bounding box center [882, 47] width 18 height 18
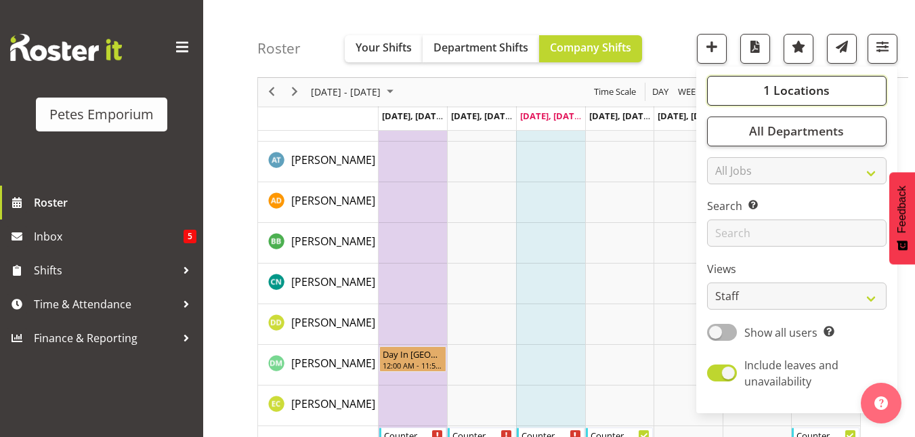
click at [831, 87] on button "1 Locations" at bounding box center [796, 91] width 179 height 30
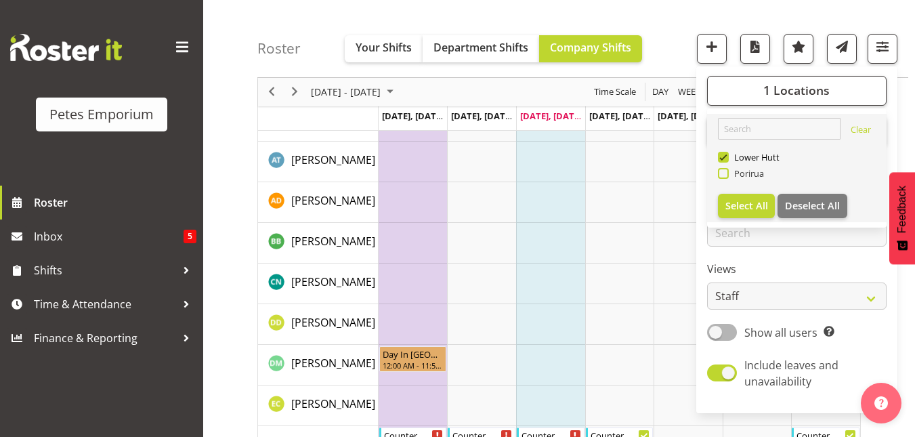
click at [720, 173] on span at bounding box center [723, 173] width 11 height 11
click at [720, 173] on input "Porirua" at bounding box center [722, 173] width 9 height 9
checkbox input "true"
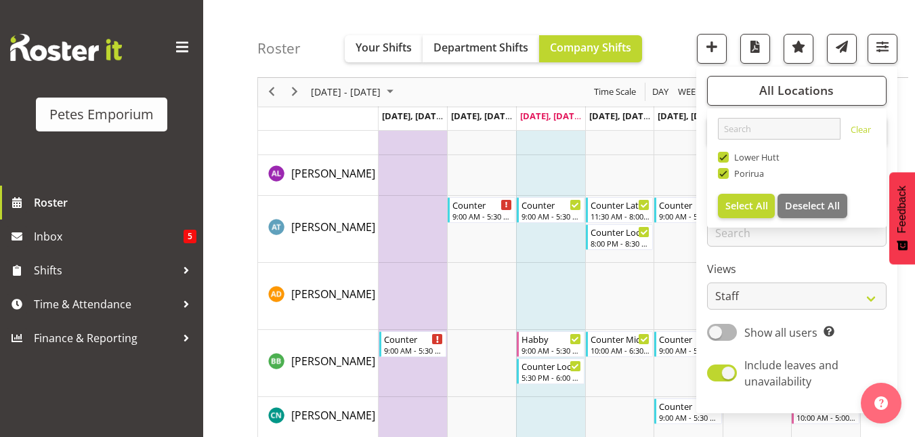
click at [728, 158] on span at bounding box center [723, 157] width 11 height 11
click at [726, 158] on input "Lower Hutt" at bounding box center [722, 157] width 9 height 9
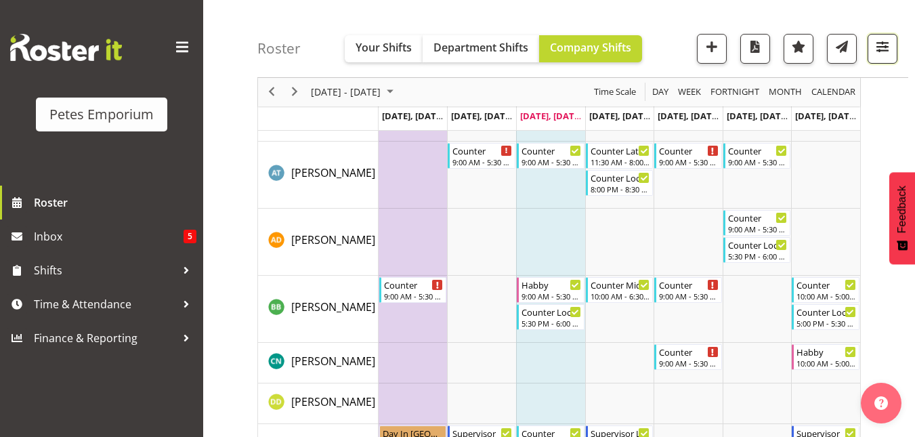
click at [885, 42] on span "button" at bounding box center [882, 47] width 18 height 18
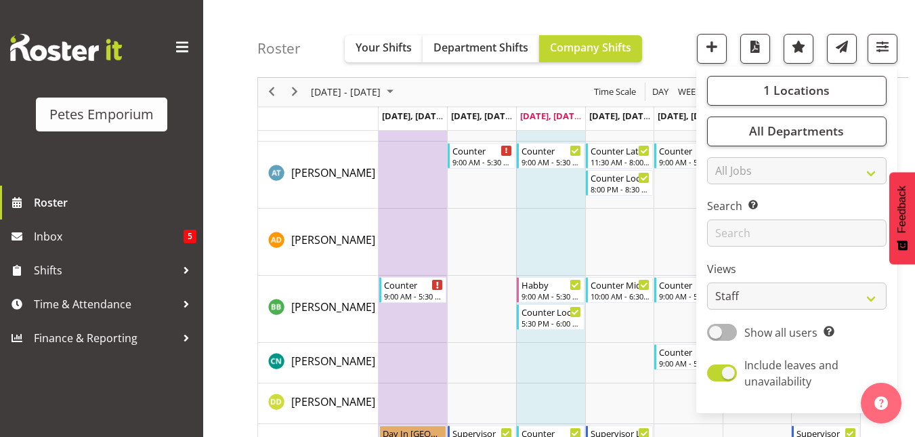
click at [651, 32] on div "Roster Your Shifts Department Shifts Company Shifts 1 Locations Clear [GEOGRAPH…" at bounding box center [582, 39] width 651 height 78
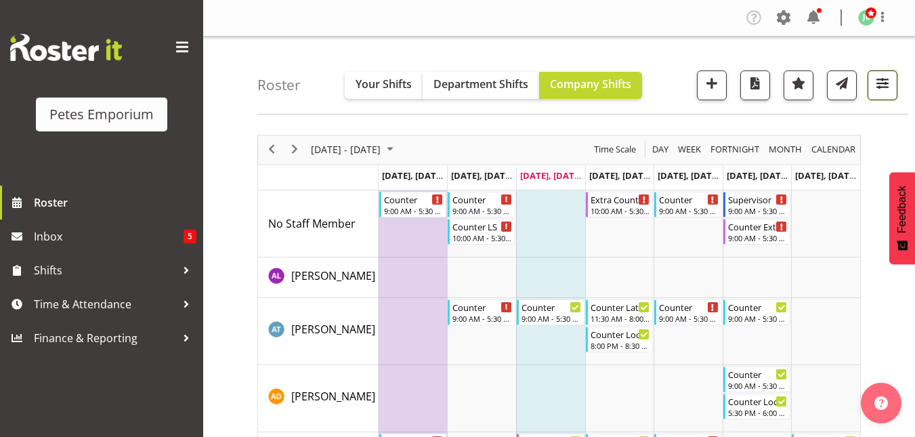
click at [885, 79] on span "button" at bounding box center [882, 83] width 18 height 18
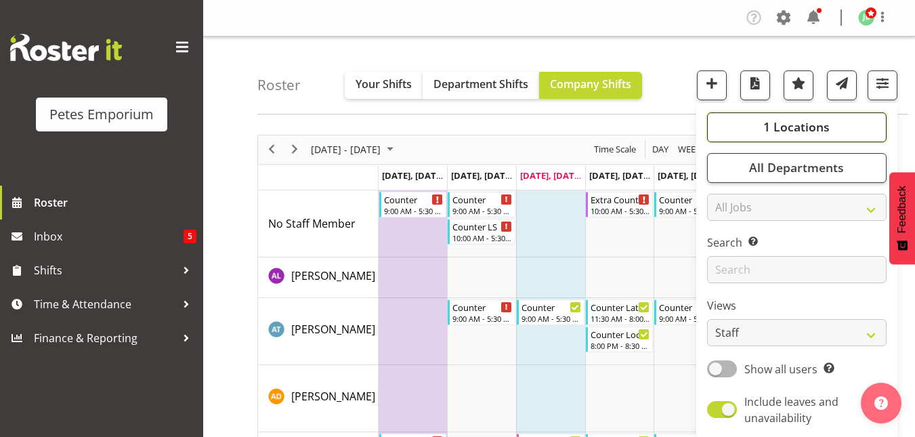
click at [808, 125] on span "1 Locations" at bounding box center [796, 126] width 66 height 16
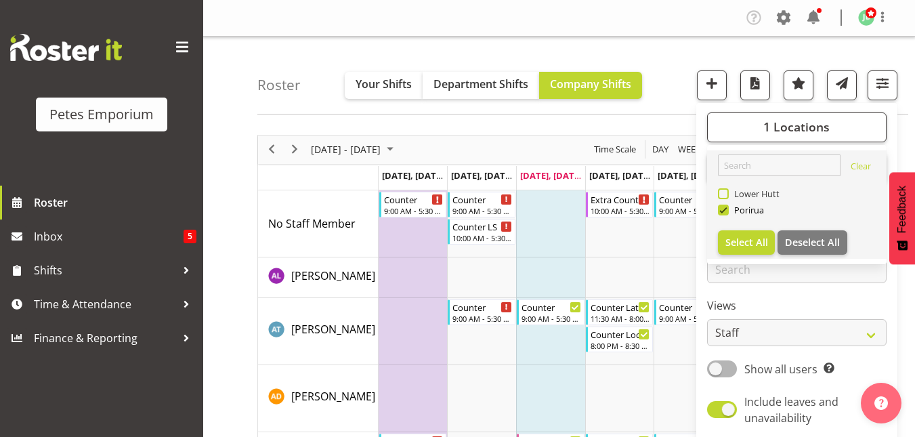
click at [726, 196] on span at bounding box center [723, 193] width 11 height 11
click at [726, 196] on input "Lower Hutt" at bounding box center [722, 193] width 9 height 9
checkbox input "true"
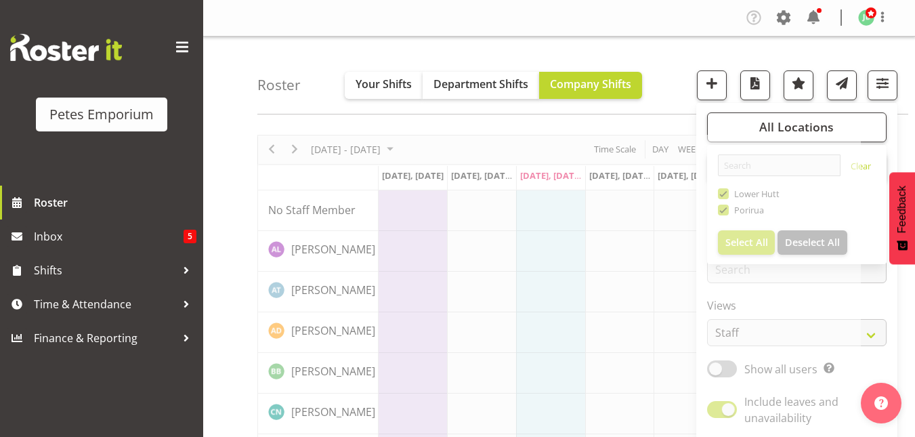
click at [678, 82] on div "Roster Your Shifts Department Shifts Company Shifts All Locations Clear [GEOGRA…" at bounding box center [582, 76] width 651 height 78
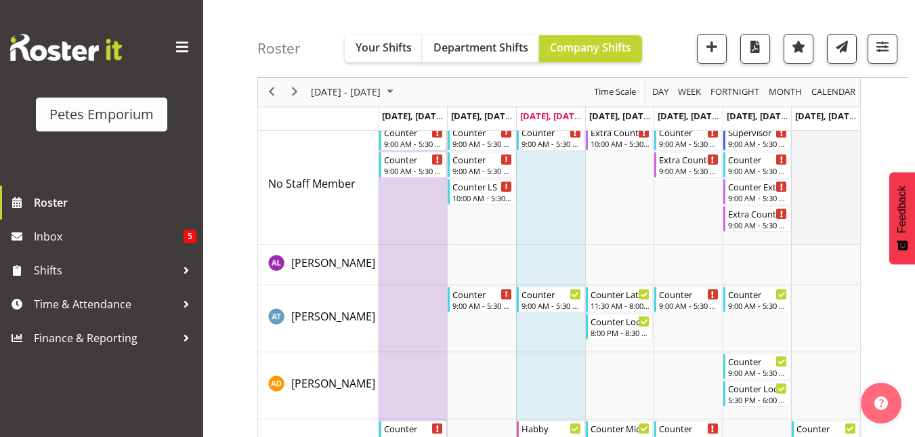
scroll to position [77, 0]
